Goal: Navigation & Orientation: Find specific page/section

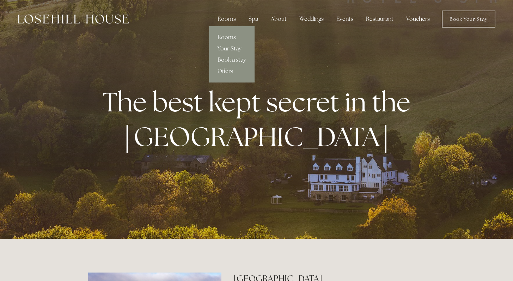
click at [233, 38] on link "Rooms" at bounding box center [231, 37] width 45 height 11
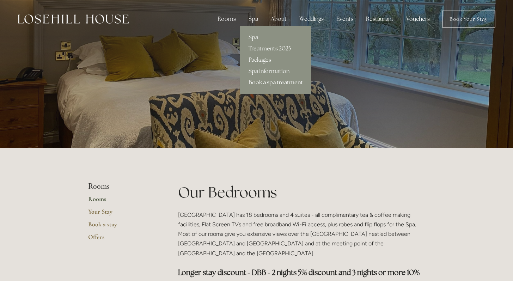
click at [257, 19] on div "Spa" at bounding box center [253, 19] width 21 height 14
